Goal: Navigation & Orientation: Find specific page/section

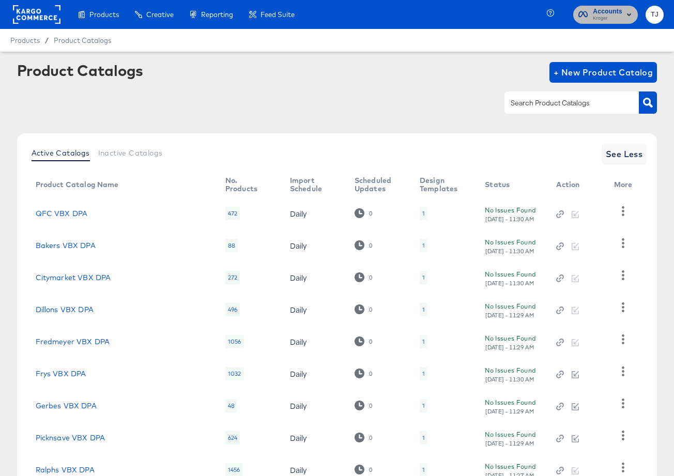
click at [619, 18] on span "Kroger" at bounding box center [606, 18] width 29 height 8
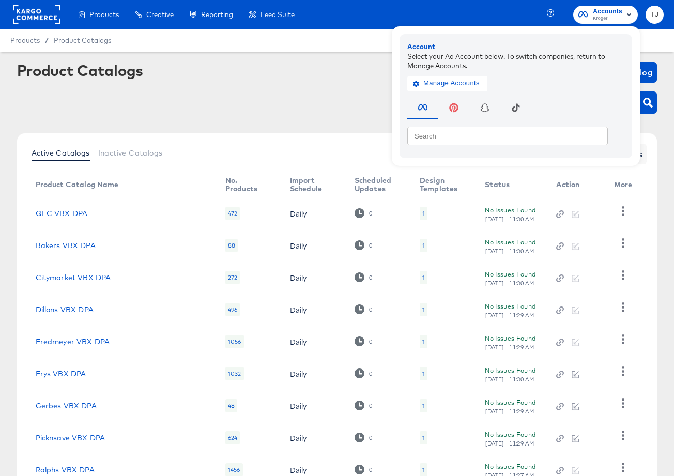
click at [37, 19] on rect at bounding box center [37, 14] width 48 height 19
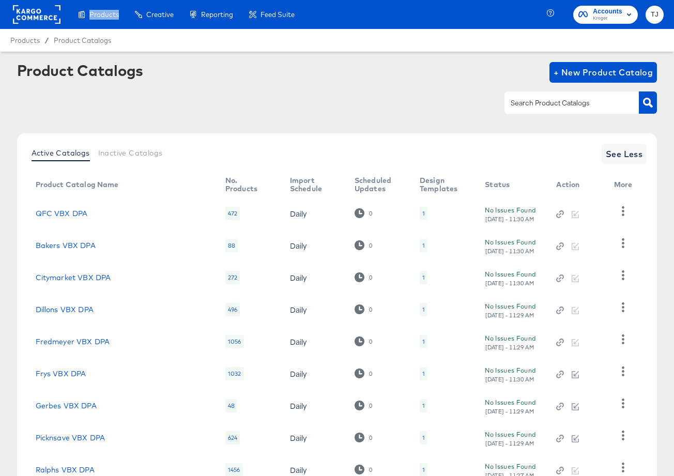
click at [38, 18] on rect at bounding box center [37, 14] width 48 height 19
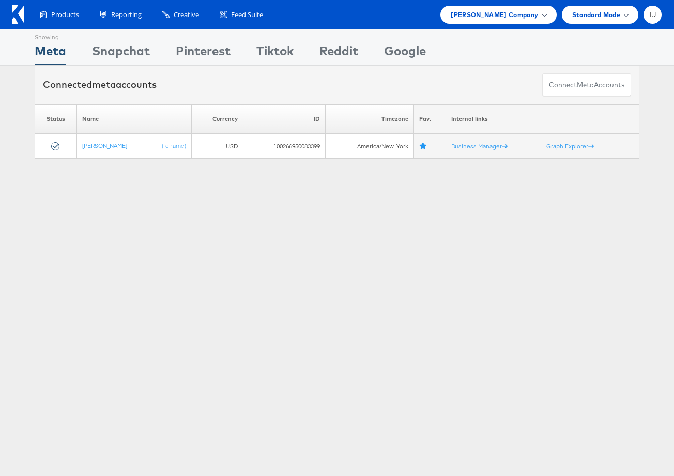
click at [526, 18] on span "Steve Madden Company" at bounding box center [493, 14] width 87 height 11
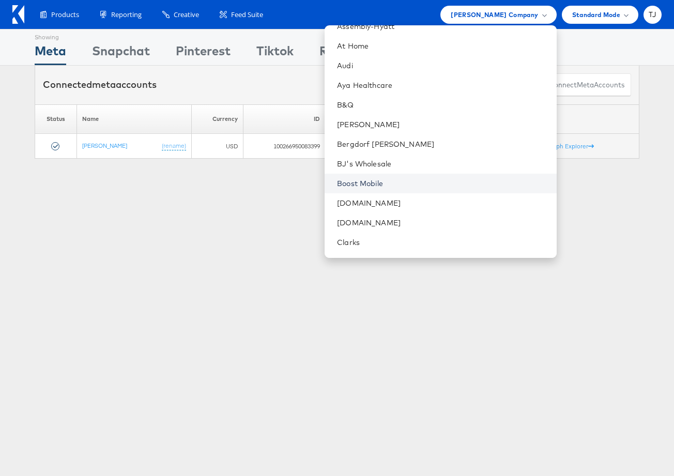
scroll to position [276, 0]
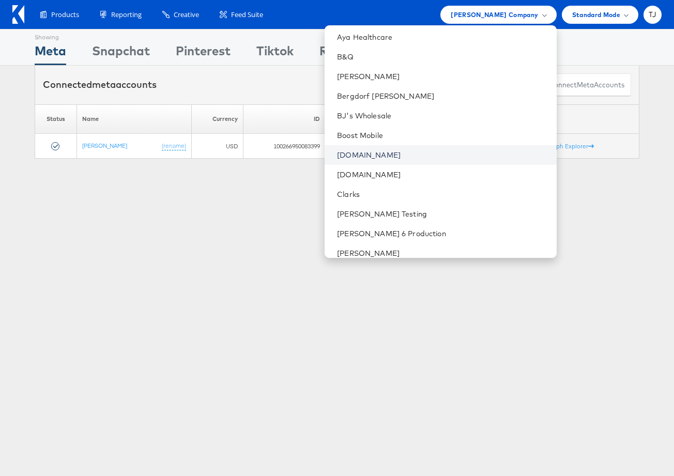
click at [415, 155] on link "Cars.com" at bounding box center [442, 155] width 211 height 10
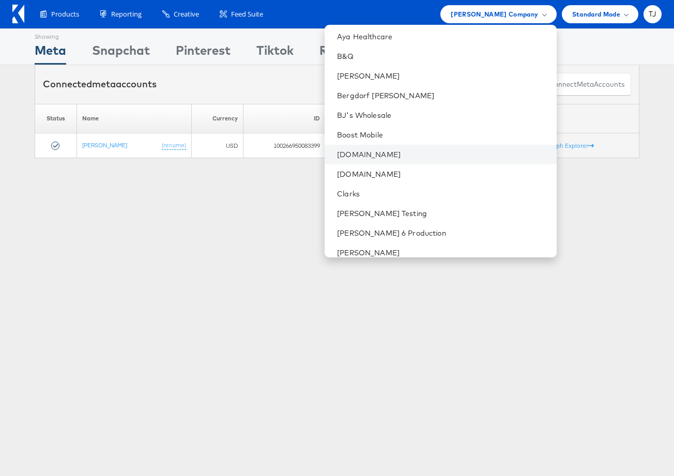
scroll to position [271, 0]
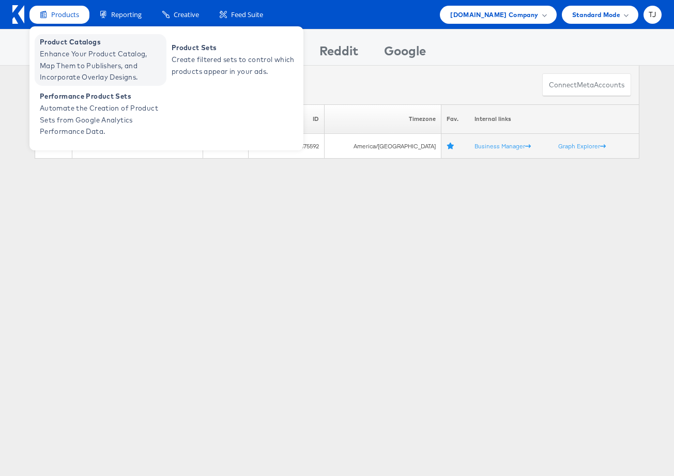
click at [61, 43] on span "Product Catalogs" at bounding box center [102, 42] width 124 height 12
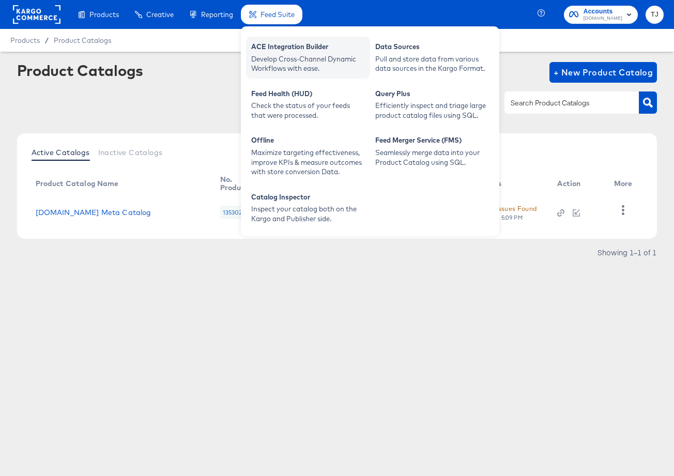
click at [284, 51] on div "ACE Integration Builder" at bounding box center [308, 48] width 114 height 12
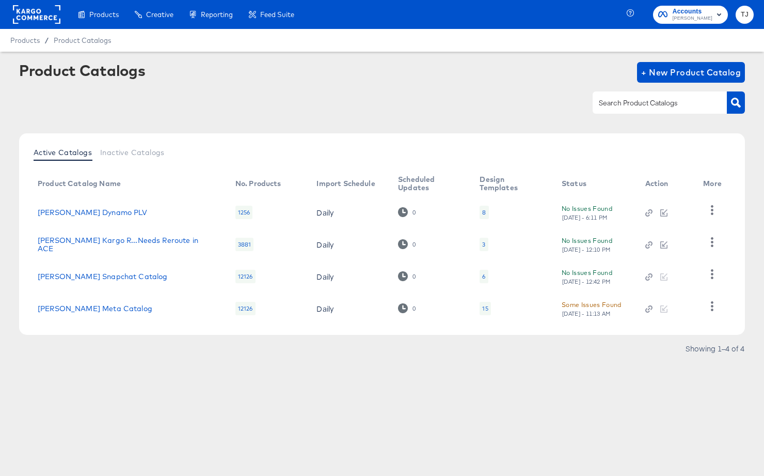
click at [27, 13] on rect at bounding box center [37, 14] width 48 height 19
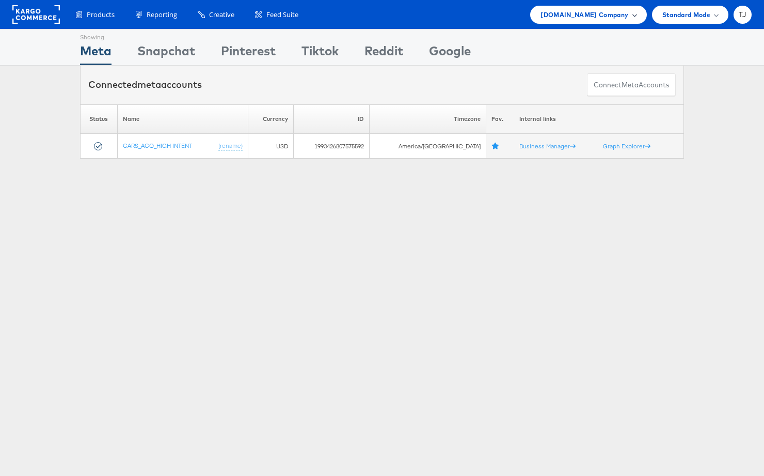
click at [636, 16] on div "Cars.com Company" at bounding box center [588, 15] width 116 height 18
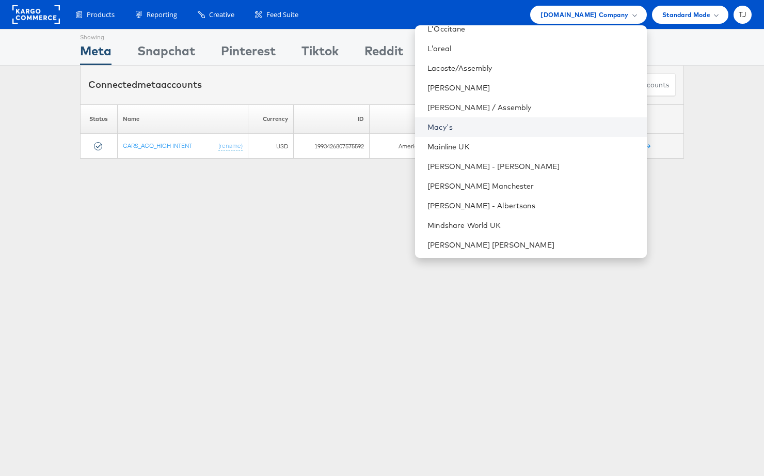
scroll to position [1035, 0]
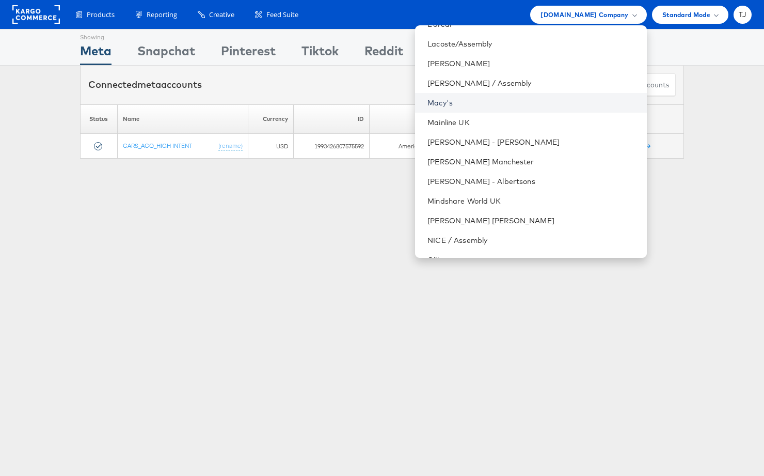
click at [509, 101] on link "Macy's" at bounding box center [533, 103] width 211 height 10
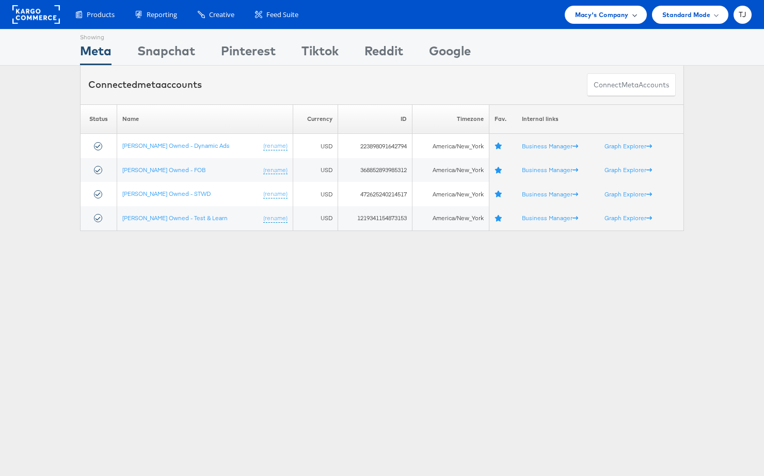
click at [635, 15] on span at bounding box center [634, 14] width 5 height 5
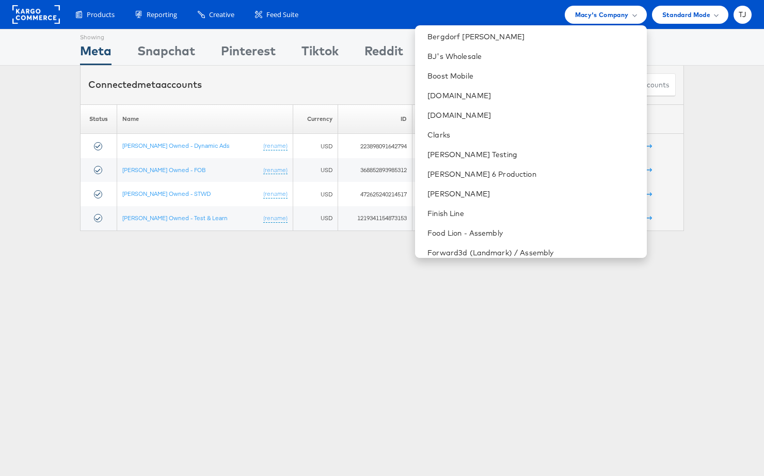
scroll to position [349, 0]
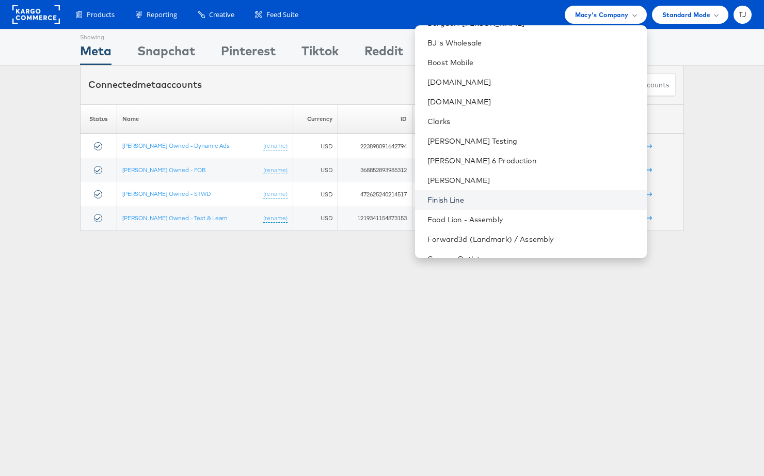
click at [530, 200] on link "Finish Line" at bounding box center [533, 200] width 211 height 10
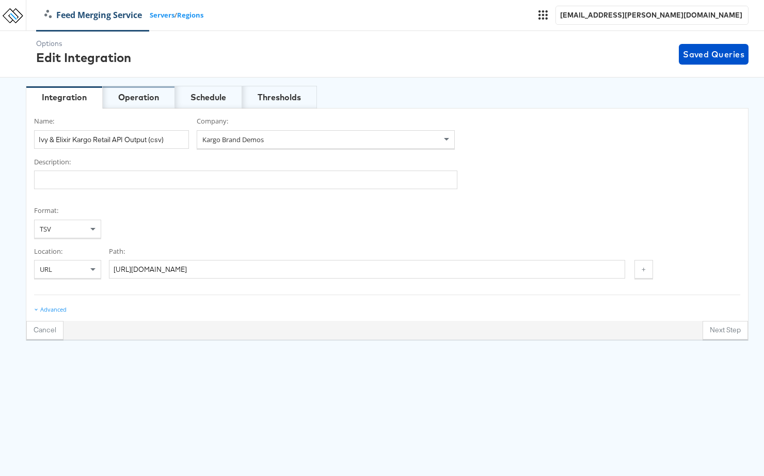
click at [134, 98] on div "Operation" at bounding box center [138, 97] width 41 height 12
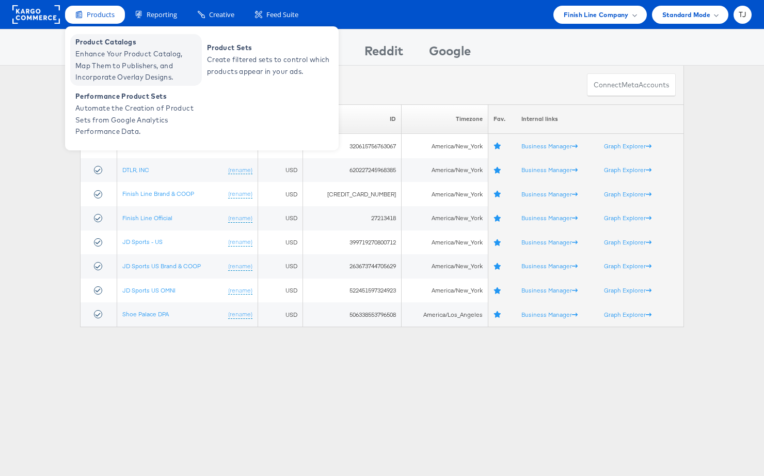
click at [100, 53] on span "Enhance Your Product Catalog, Map Them to Publishers, and Incorporate Overlay D…" at bounding box center [137, 65] width 124 height 35
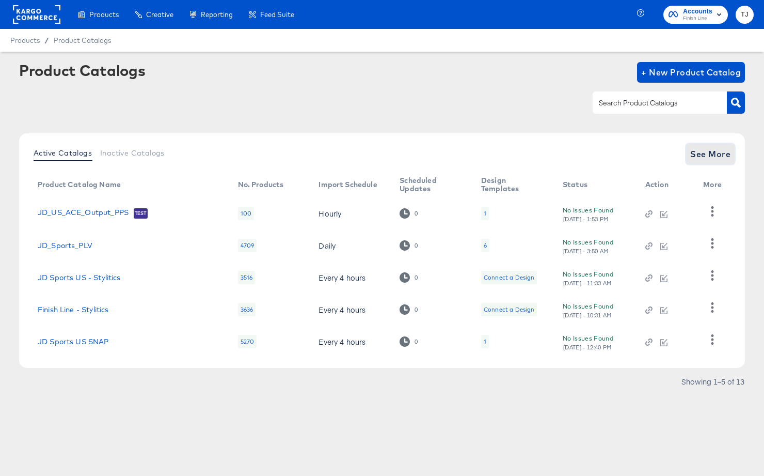
click at [717, 152] on span "See More" at bounding box center [711, 154] width 40 height 14
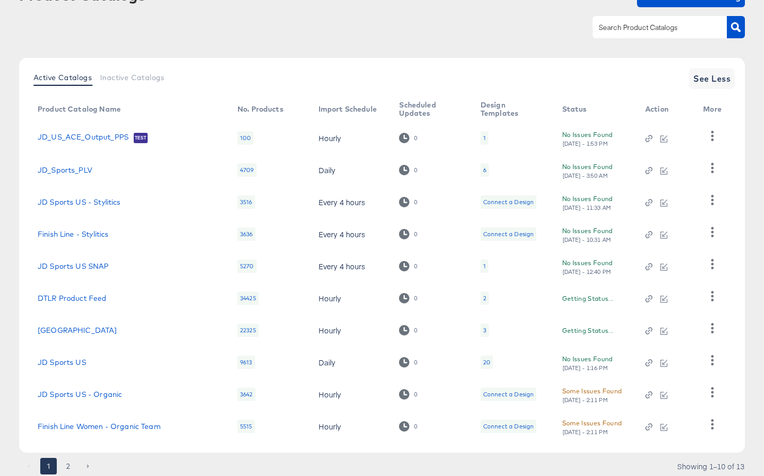
scroll to position [110, 0]
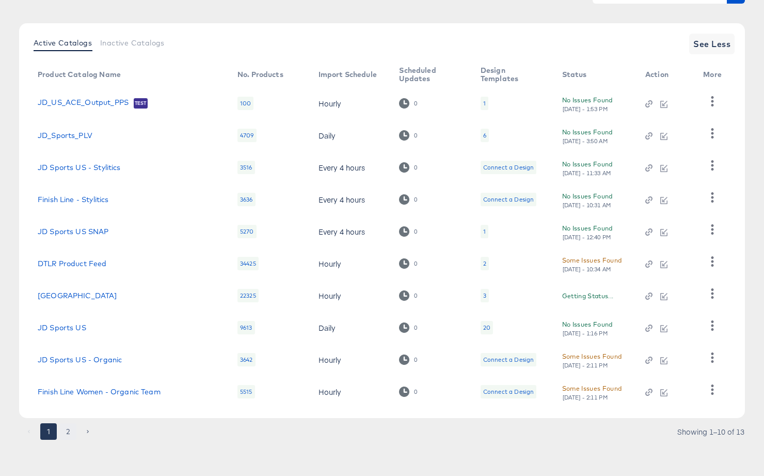
click at [66, 432] on button "2" at bounding box center [68, 431] width 17 height 17
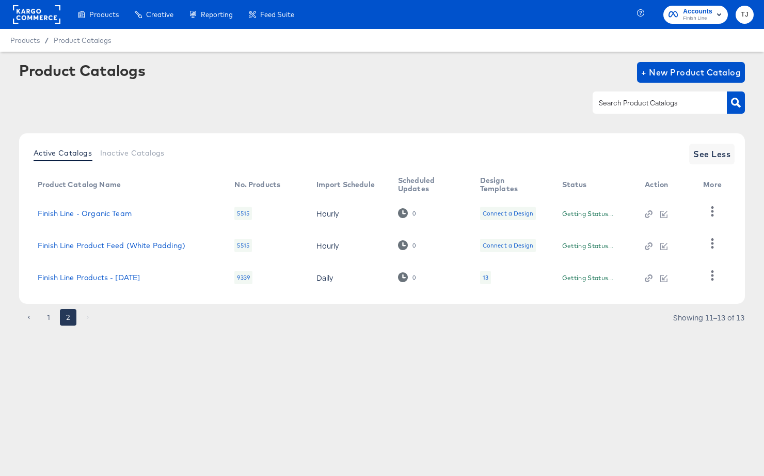
scroll to position [0, 0]
click at [50, 317] on button "1" at bounding box center [48, 317] width 17 height 17
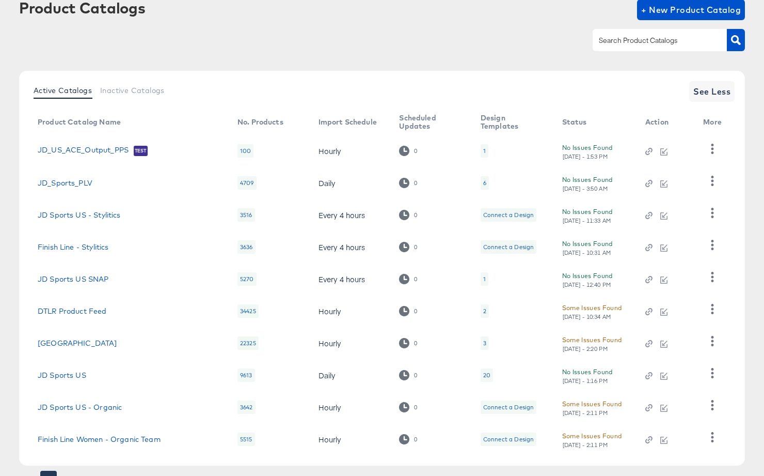
scroll to position [64, 0]
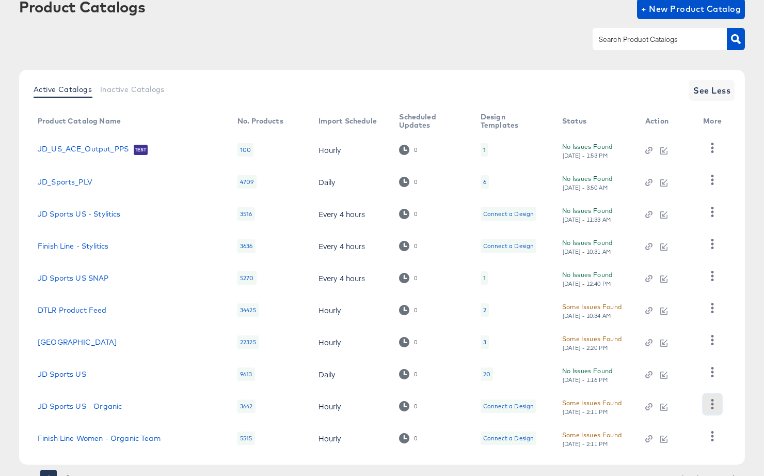
click at [708, 405] on icon "button" at bounding box center [713, 404] width 10 height 10
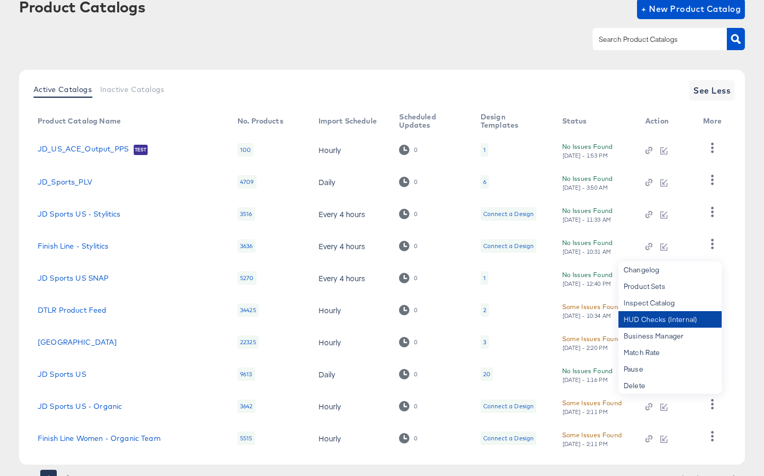
click at [660, 324] on div "HUD Checks (Internal)" at bounding box center [670, 319] width 103 height 17
drag, startPoint x: 738, startPoint y: 339, endPoint x: 735, endPoint y: 345, distance: 6.2
click at [737, 339] on div "Active Catalogs Inactive Catalogs See Less Product Catalog Name No. Products Im…" at bounding box center [382, 267] width 726 height 395
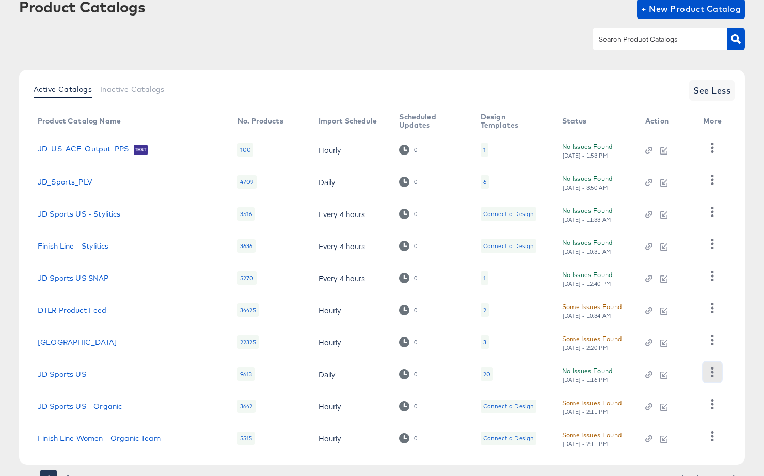
click at [708, 374] on icon "button" at bounding box center [713, 372] width 10 height 10
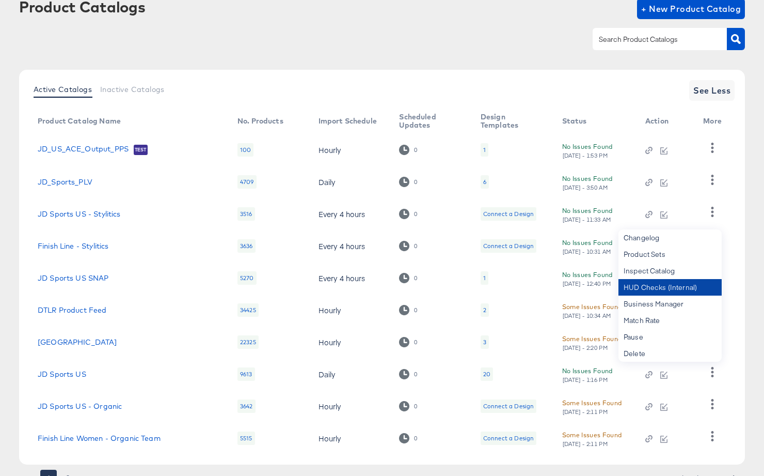
click at [656, 289] on div "HUD Checks (Internal)" at bounding box center [670, 287] width 103 height 17
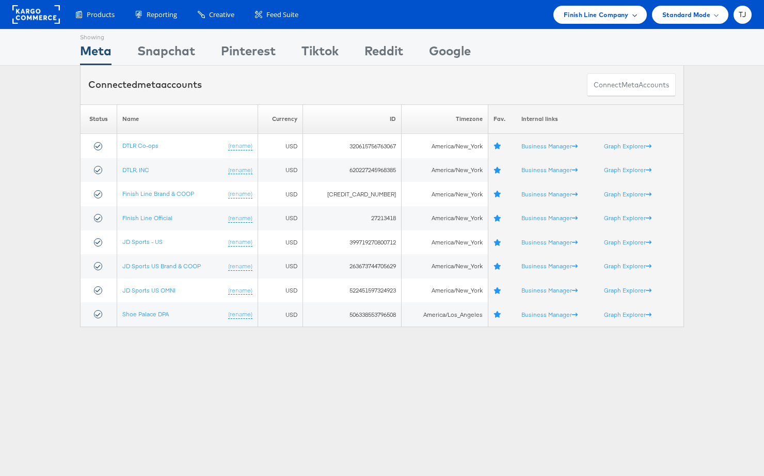
click at [632, 18] on div "Finish Line Company" at bounding box center [600, 14] width 73 height 11
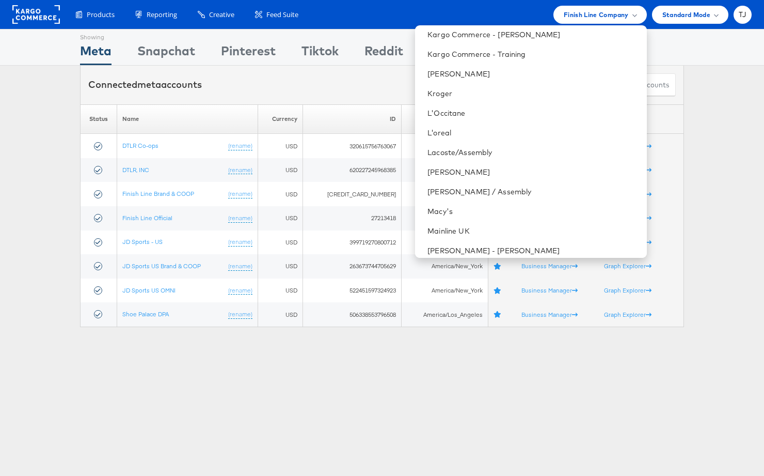
scroll to position [934, 0]
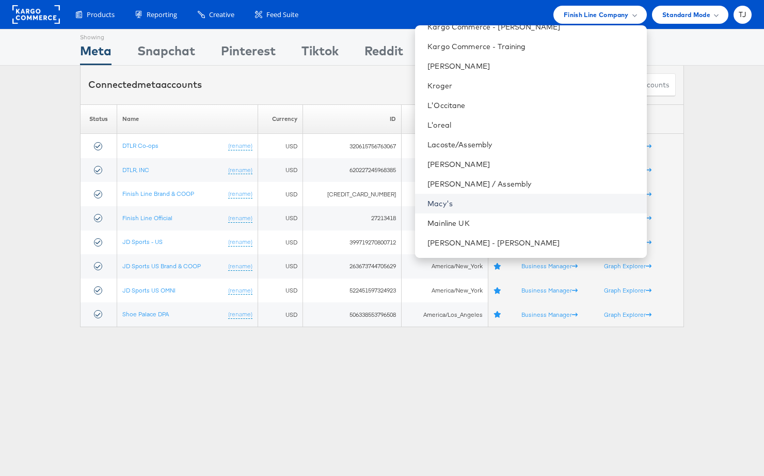
click at [561, 200] on link "Macy's" at bounding box center [533, 203] width 211 height 10
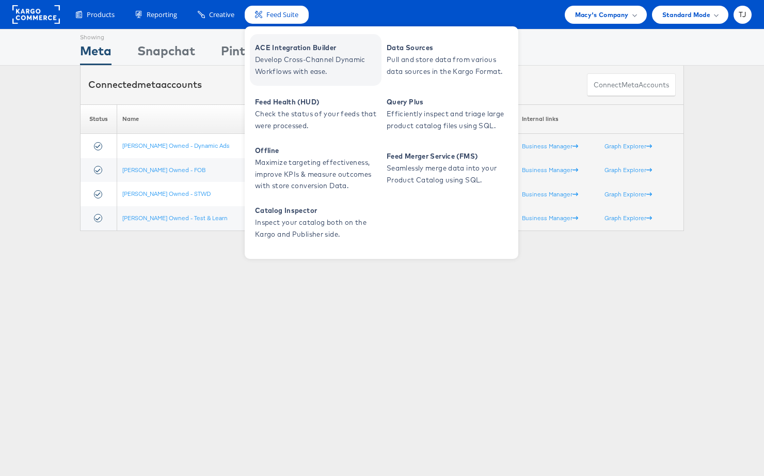
click at [284, 61] on span "Develop Cross-Channel Dynamic Workflows with ease." at bounding box center [317, 66] width 124 height 24
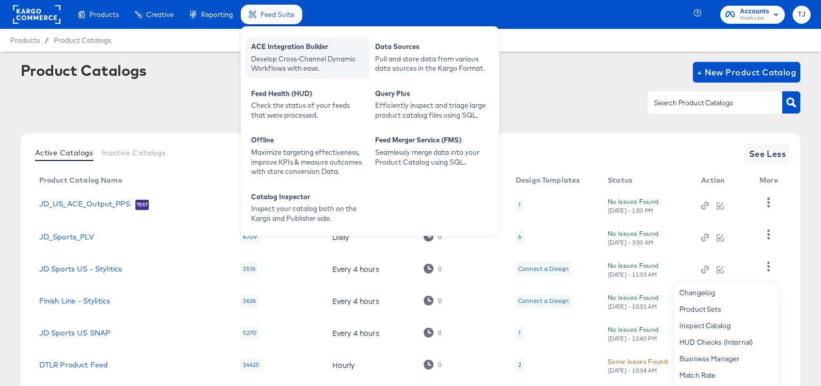
click at [270, 55] on div "Develop Cross-Channel Dynamic Workflows with ease." at bounding box center [308, 63] width 114 height 19
